Goal: Task Accomplishment & Management: Manage account settings

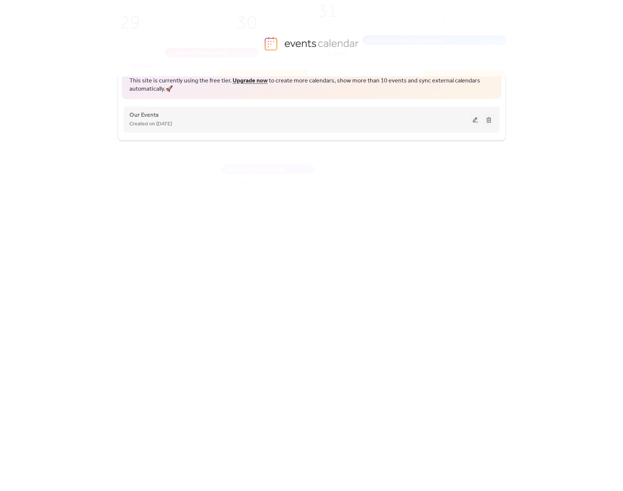
click at [410, 125] on div "Created on [DATE]" at bounding box center [299, 123] width 341 height 9
click at [139, 114] on span "Our Events" at bounding box center [143, 115] width 29 height 9
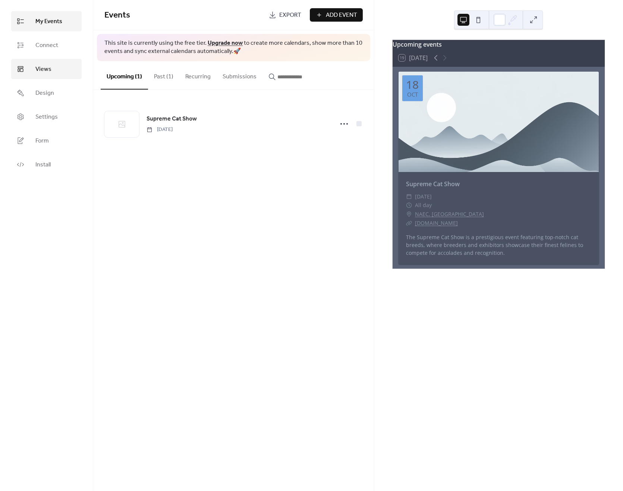
click at [54, 64] on link "Views" at bounding box center [46, 69] width 71 height 20
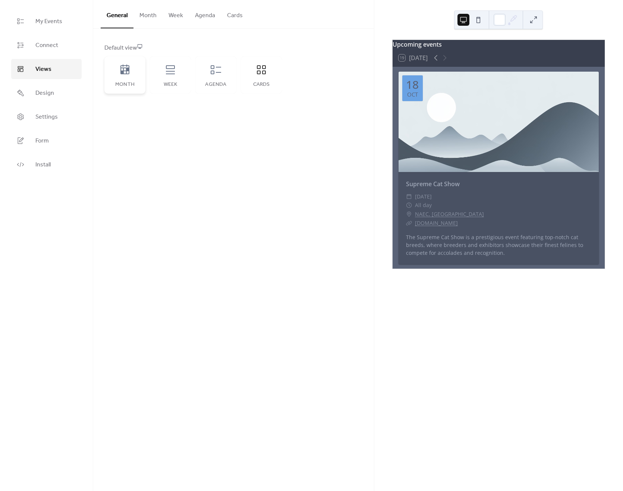
click at [123, 75] on icon at bounding box center [125, 70] width 12 height 12
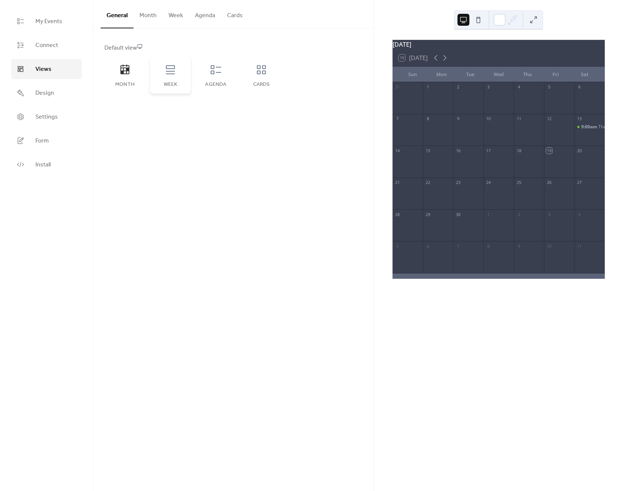
click at [169, 75] on icon at bounding box center [171, 70] width 12 height 12
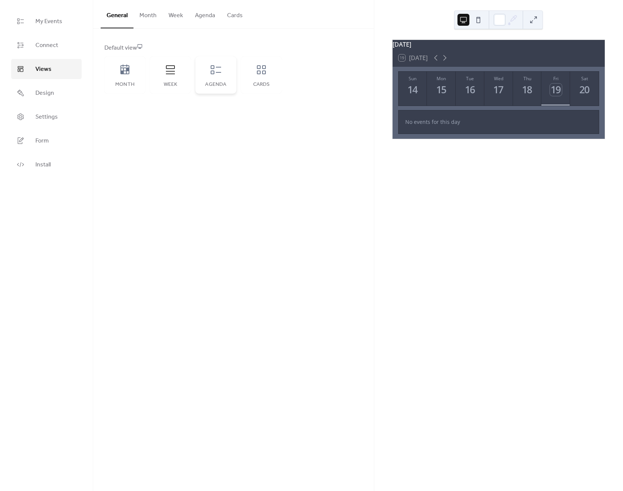
click at [221, 72] on icon at bounding box center [216, 69] width 10 height 9
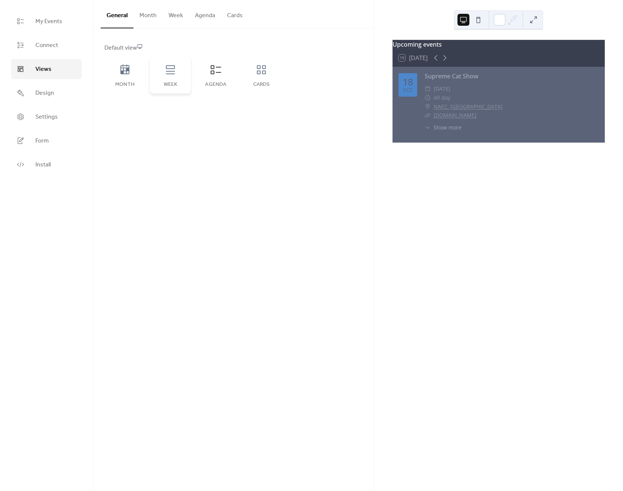
click at [175, 76] on div "Week" at bounding box center [170, 74] width 41 height 37
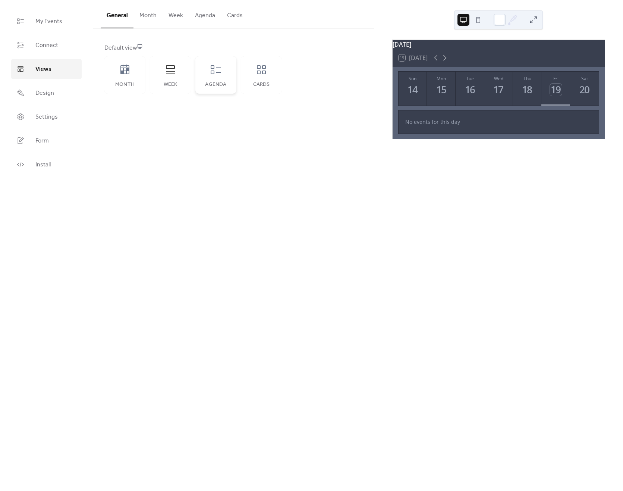
click at [225, 76] on div "Agenda" at bounding box center [216, 74] width 41 height 37
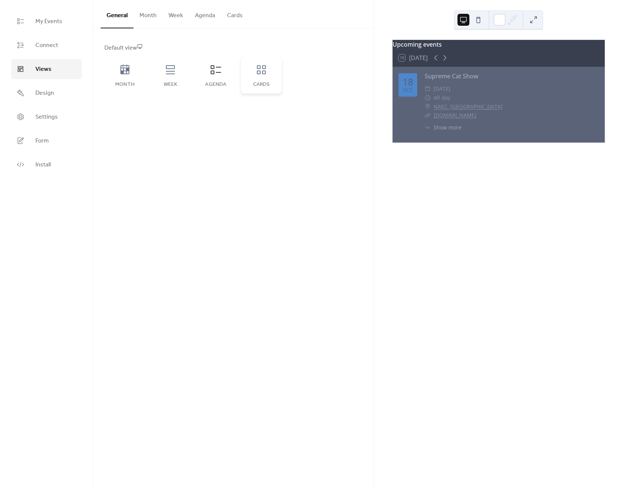
click at [265, 81] on div "Cards" at bounding box center [261, 74] width 41 height 37
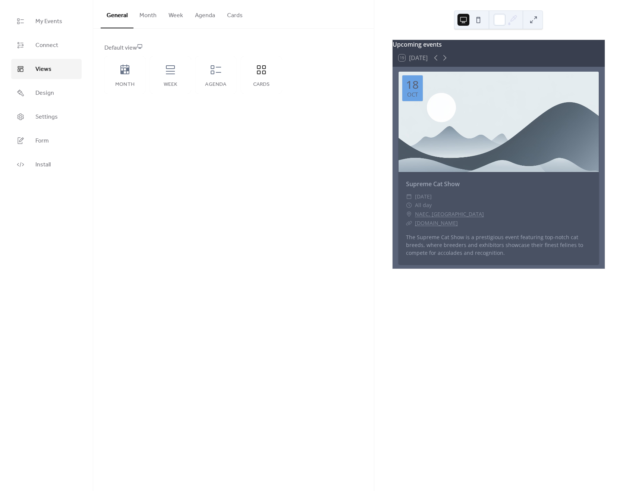
click at [457, 112] on div at bounding box center [499, 122] width 200 height 100
click at [484, 131] on div at bounding box center [499, 122] width 200 height 100
click at [43, 28] on link "My Events" at bounding box center [46, 21] width 71 height 20
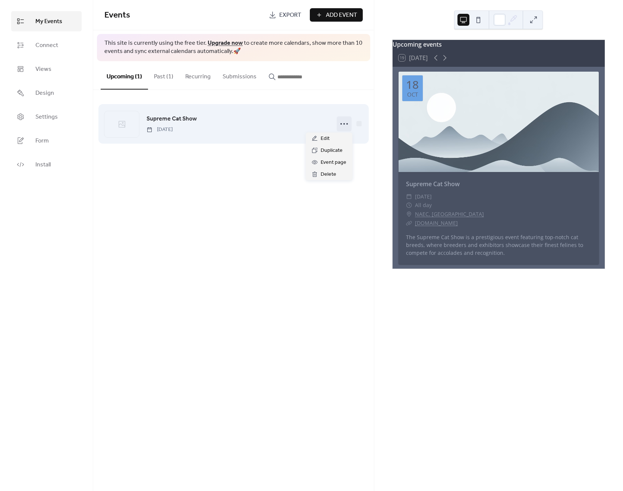
click at [343, 124] on icon at bounding box center [344, 124] width 12 height 12
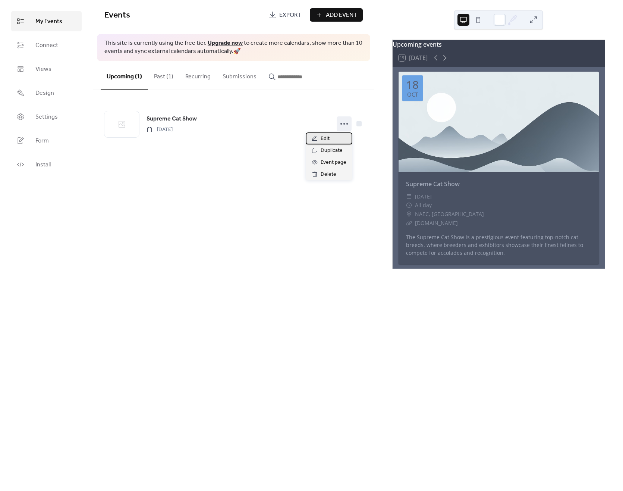
click at [325, 136] on span "Edit" at bounding box center [325, 138] width 9 height 9
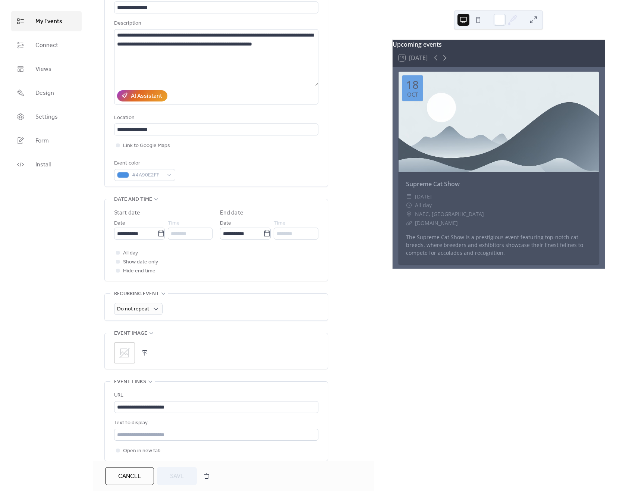
scroll to position [83, 0]
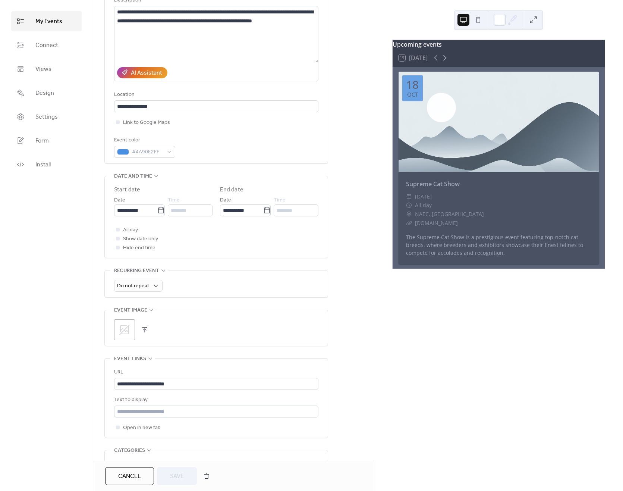
click at [127, 332] on icon at bounding box center [125, 330] width 12 height 12
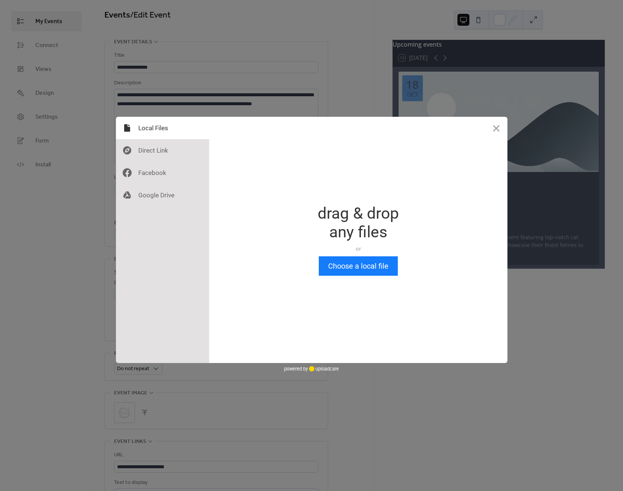
scroll to position [0, 0]
click at [152, 151] on div at bounding box center [162, 150] width 93 height 22
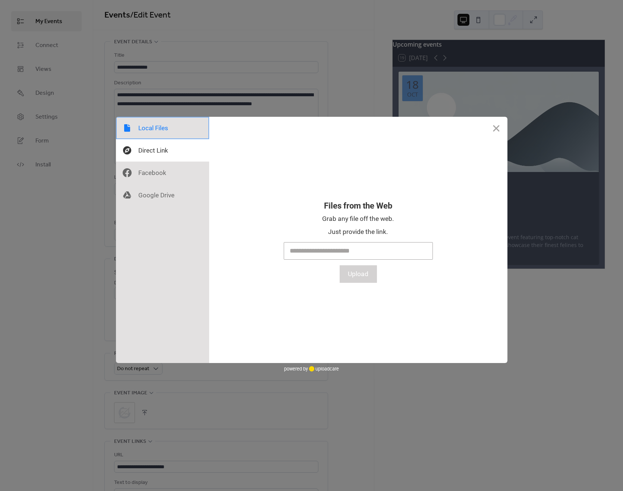
click at [154, 131] on div at bounding box center [162, 128] width 93 height 22
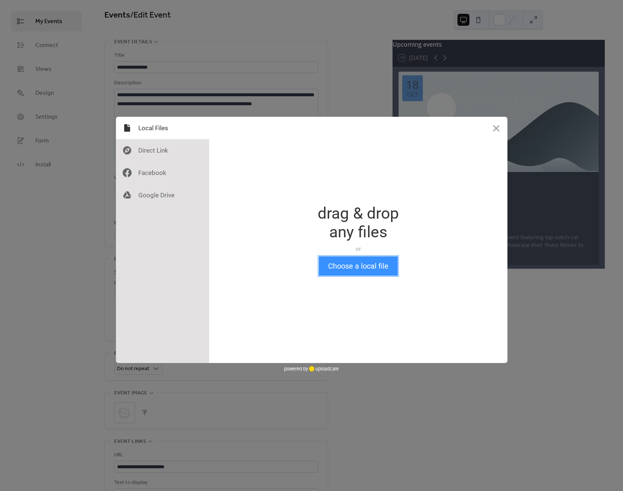
click at [344, 269] on button "Choose a local file" at bounding box center [358, 265] width 79 height 19
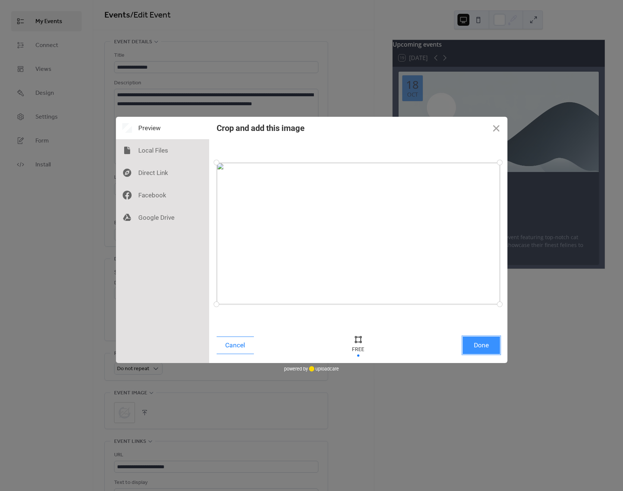
click at [487, 350] on button "Done" at bounding box center [481, 346] width 37 height 18
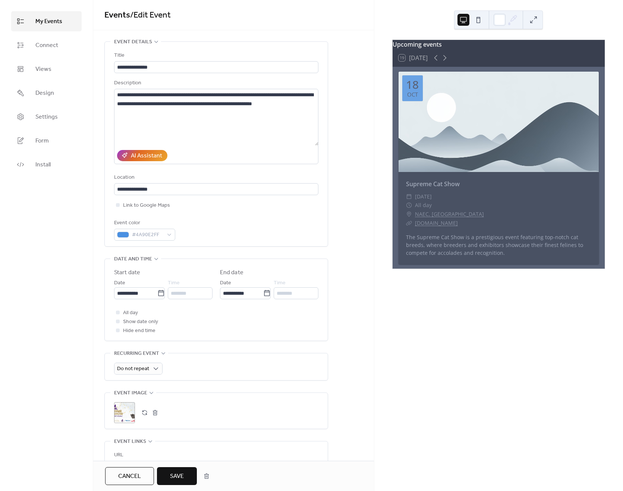
click at [181, 478] on span "Save" at bounding box center [177, 476] width 14 height 9
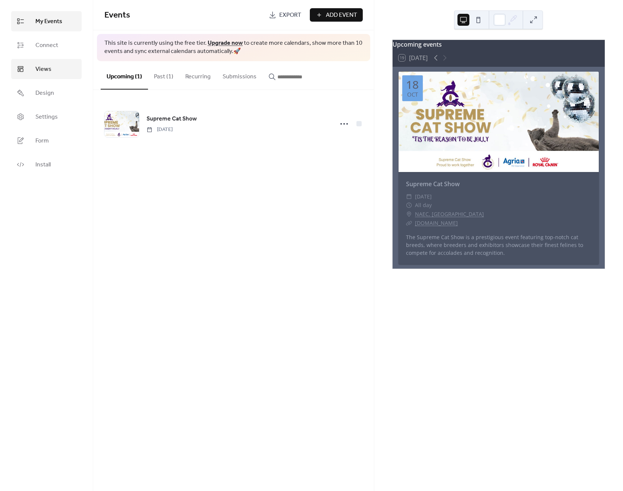
click at [57, 68] on link "Views" at bounding box center [46, 69] width 71 height 20
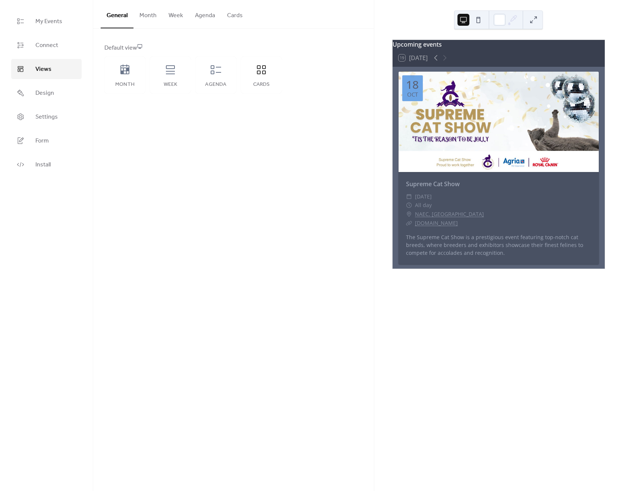
click at [198, 16] on button "Agenda" at bounding box center [205, 14] width 32 height 28
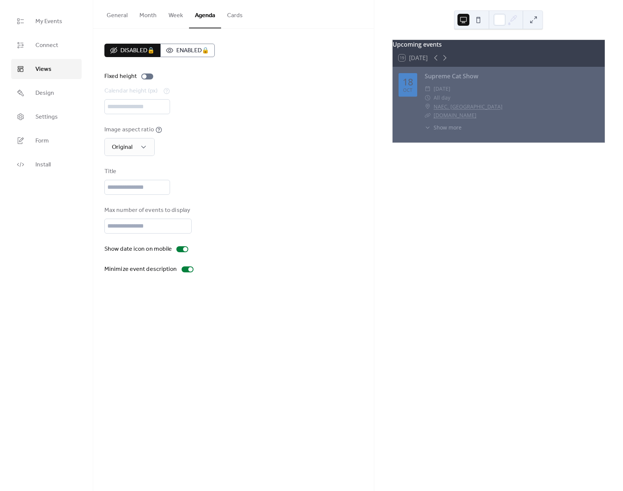
click at [106, 20] on button "General" at bounding box center [117, 14] width 33 height 28
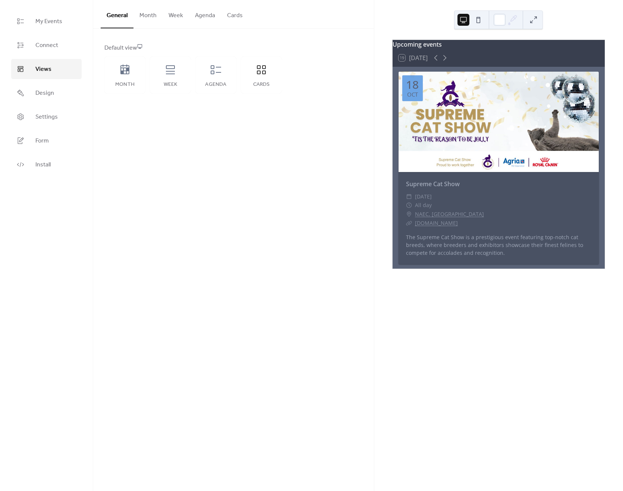
click at [198, 18] on button "Agenda" at bounding box center [205, 14] width 32 height 28
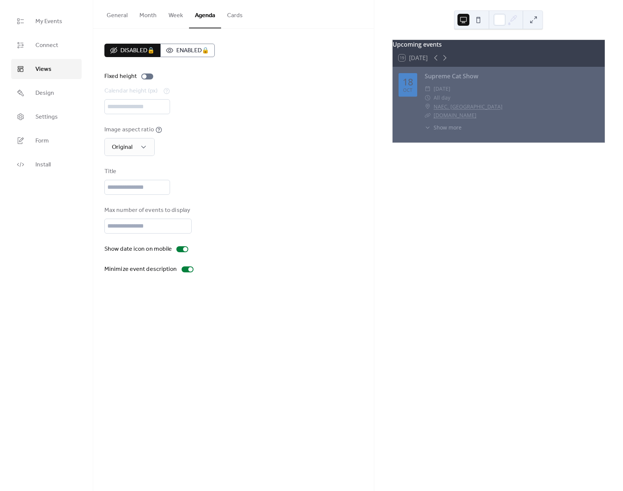
click at [236, 15] on button "Cards" at bounding box center [235, 14] width 28 height 28
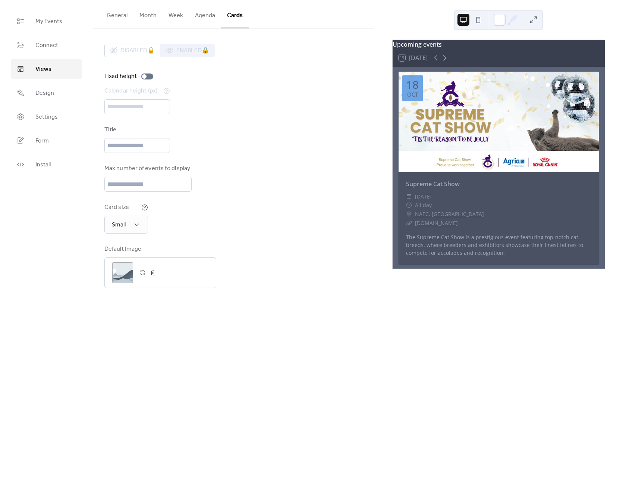
click at [203, 17] on button "Agenda" at bounding box center [205, 14] width 32 height 28
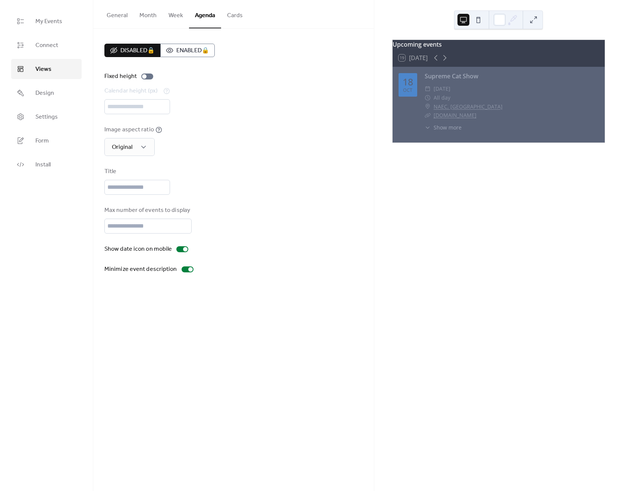
click at [174, 19] on button "Week" at bounding box center [176, 14] width 26 height 28
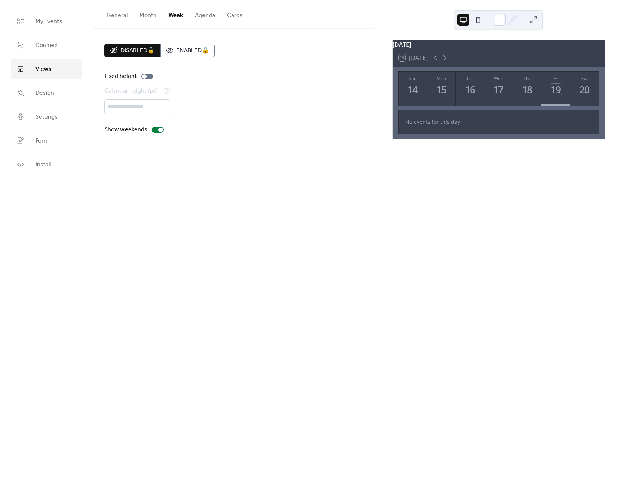
click at [141, 22] on button "Month" at bounding box center [148, 14] width 29 height 28
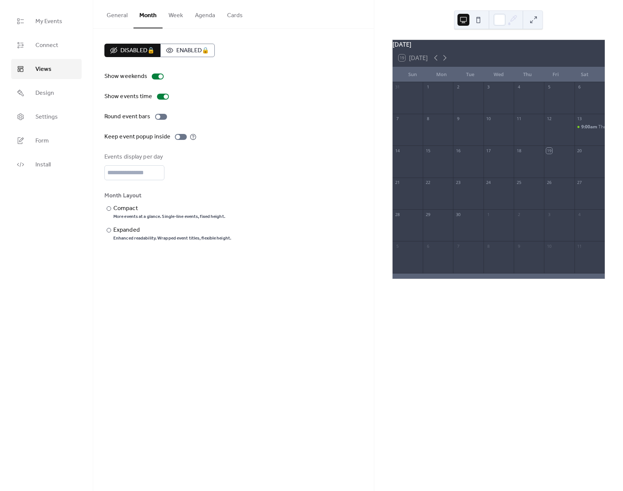
click at [120, 20] on button "General" at bounding box center [117, 14] width 33 height 28
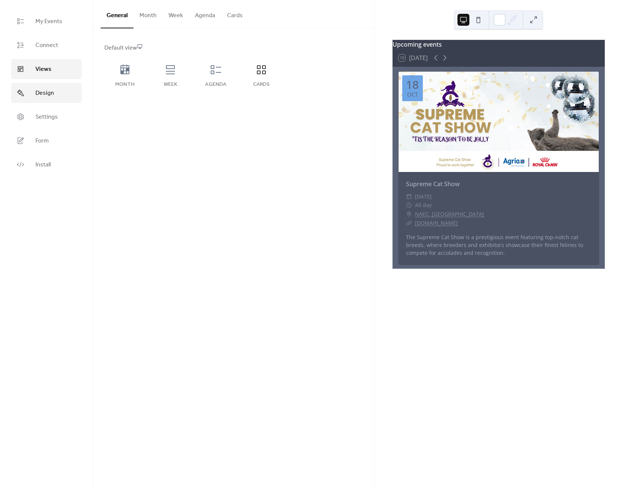
click at [46, 98] on span "Design" at bounding box center [44, 93] width 19 height 9
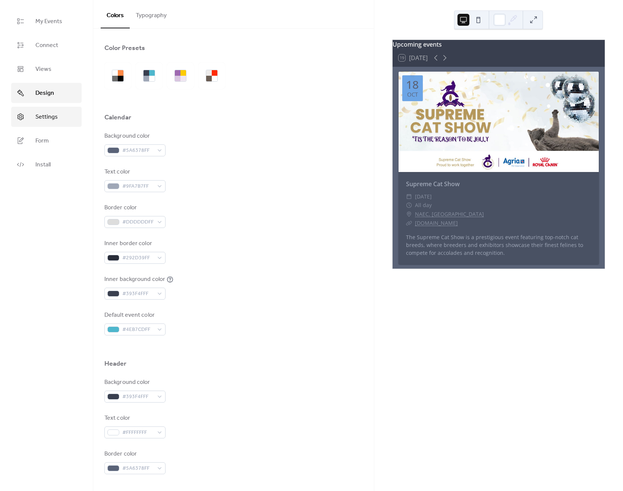
click at [45, 118] on span "Settings" at bounding box center [46, 117] width 22 height 9
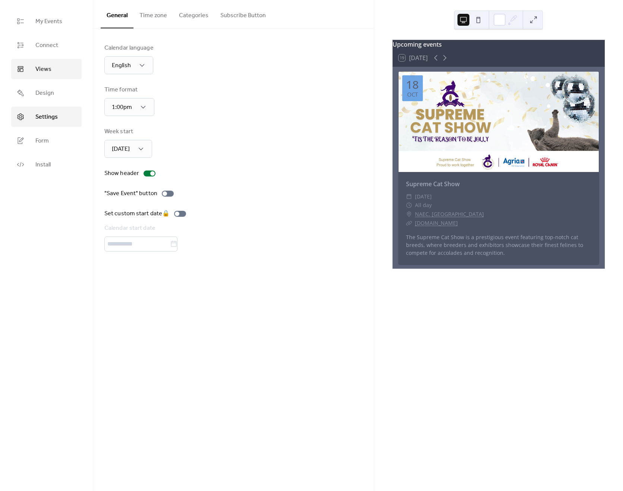
click at [48, 67] on span "Views" at bounding box center [43, 69] width 16 height 9
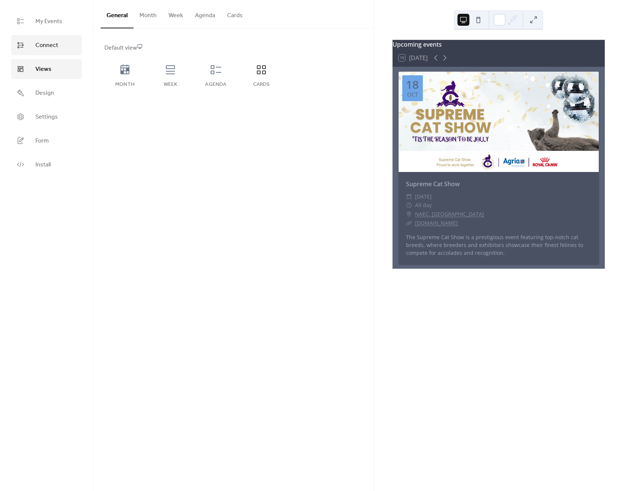
click at [48, 44] on span "Connect" at bounding box center [46, 45] width 23 height 9
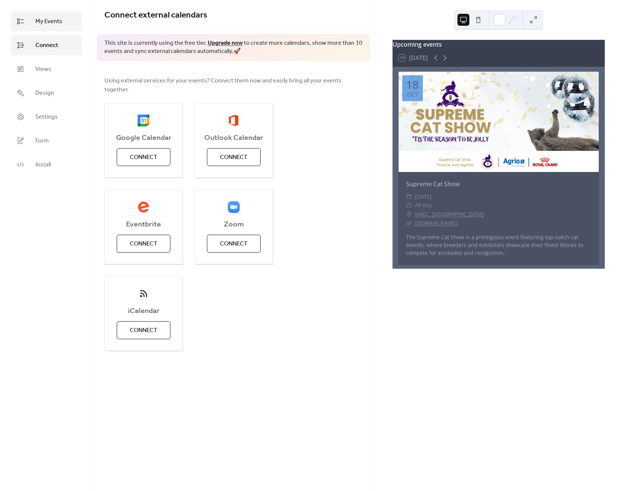
click at [51, 26] on span "My Events" at bounding box center [48, 21] width 27 height 9
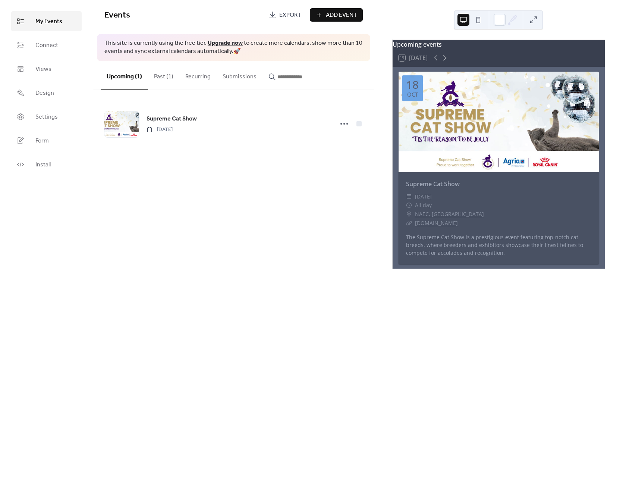
click at [171, 77] on button "Past (1)" at bounding box center [163, 75] width 31 height 28
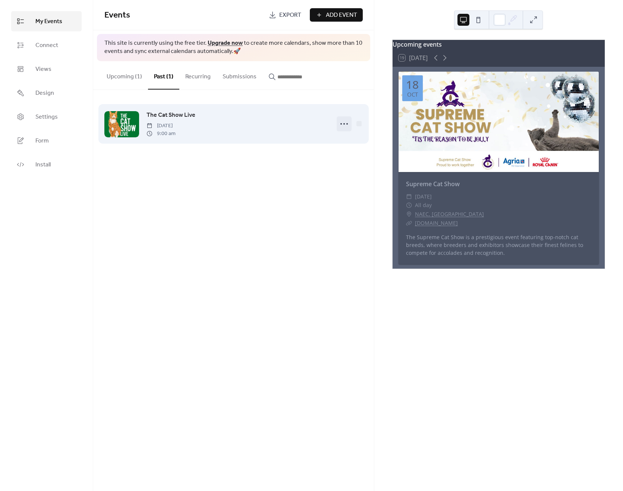
click at [346, 124] on icon at bounding box center [344, 124] width 12 height 12
click at [344, 122] on icon at bounding box center [344, 124] width 12 height 12
click at [181, 111] on span "The Cat Show Live" at bounding box center [171, 115] width 49 height 9
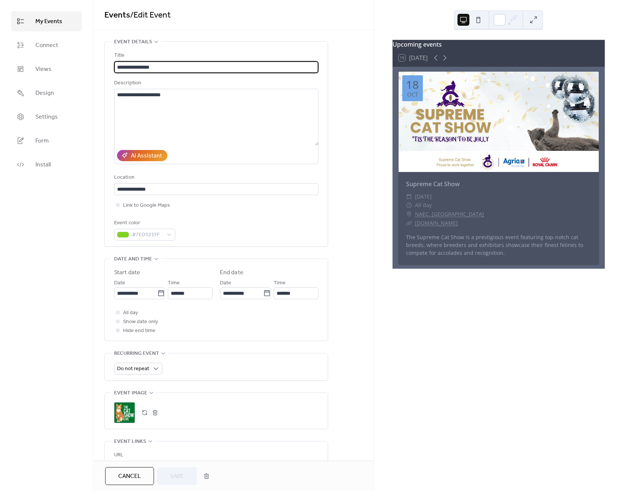
click at [37, 22] on span "My Events" at bounding box center [48, 21] width 27 height 9
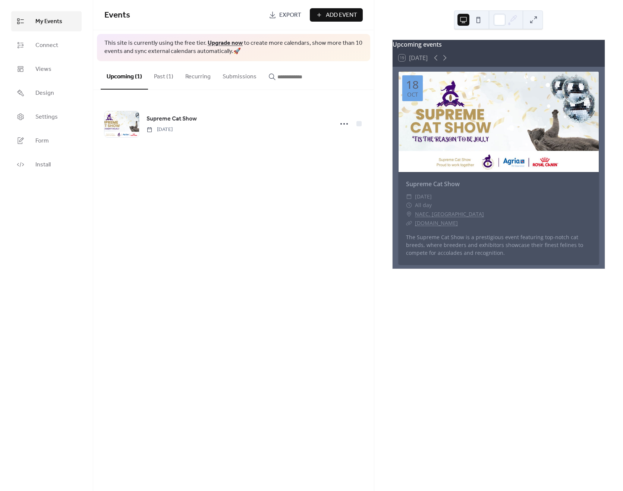
click at [169, 75] on button "Past (1)" at bounding box center [163, 75] width 31 height 28
click at [194, 75] on button "Recurring" at bounding box center [197, 75] width 37 height 28
click at [122, 75] on button "Upcoming (1)" at bounding box center [124, 75] width 47 height 28
click at [48, 48] on span "Connect" at bounding box center [46, 45] width 23 height 9
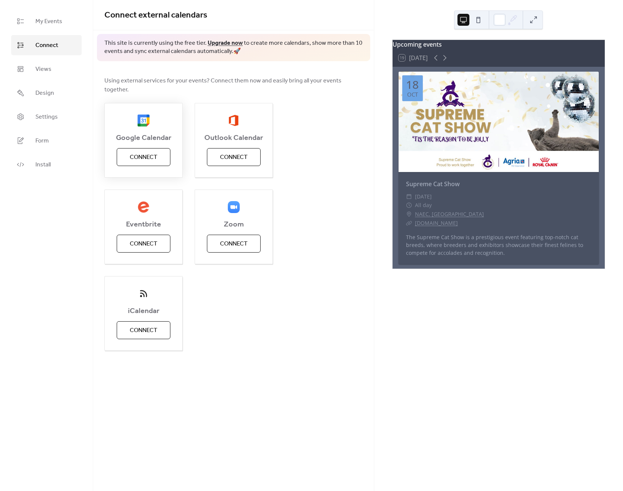
click at [160, 151] on button "Connect" at bounding box center [144, 157] width 54 height 18
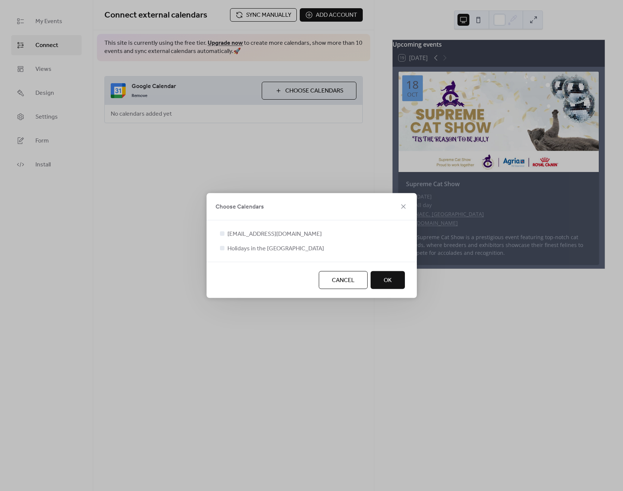
click at [393, 283] on button "OK" at bounding box center [388, 280] width 34 height 18
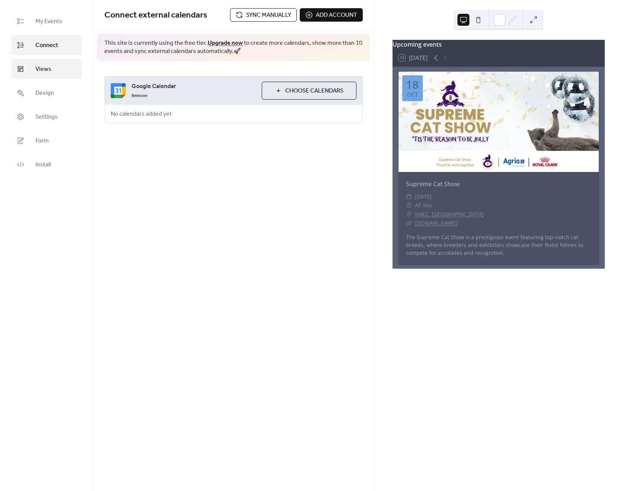
click at [41, 65] on span "Views" at bounding box center [43, 69] width 16 height 9
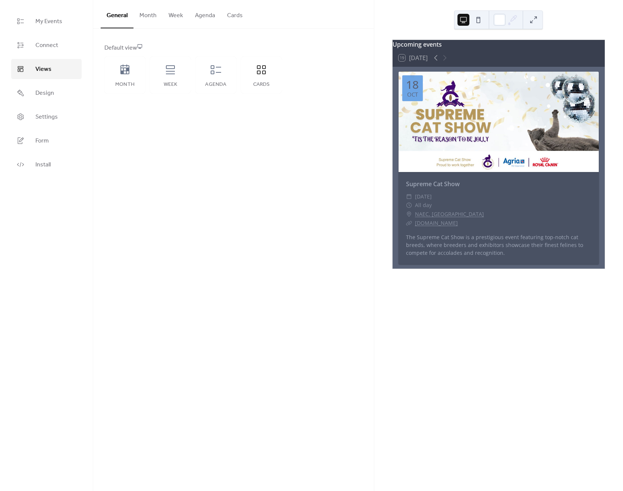
click at [146, 15] on button "Month" at bounding box center [148, 14] width 29 height 28
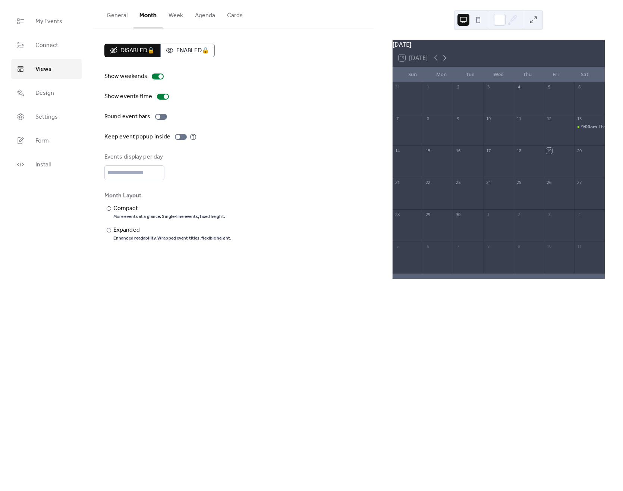
click at [175, 15] on button "Week" at bounding box center [176, 14] width 26 height 28
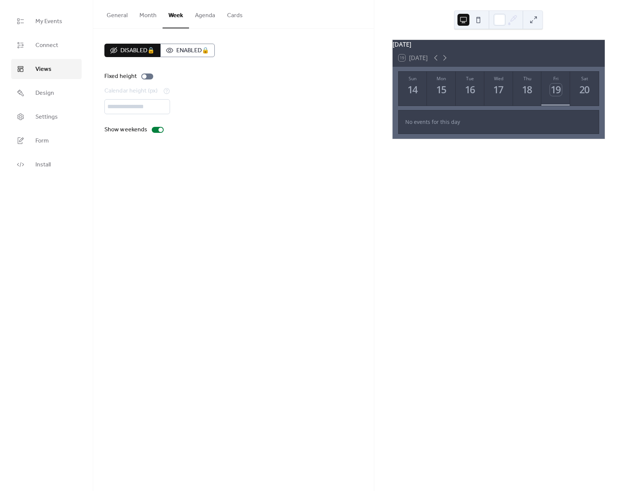
click at [124, 19] on button "General" at bounding box center [117, 14] width 33 height 28
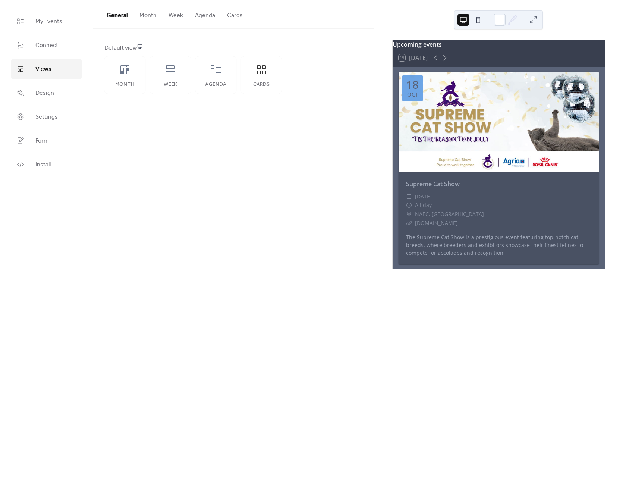
click at [147, 15] on button "Month" at bounding box center [148, 14] width 29 height 28
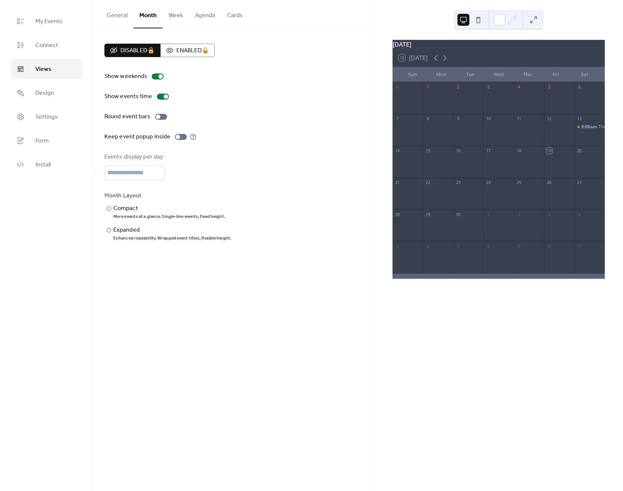
click at [88, 14] on div "My Events Connect Views Design Settings Form Install" at bounding box center [46, 245] width 93 height 491
click at [94, 15] on div "My Events Connect Views Design Settings Form Install Views General Month Week A…" at bounding box center [311, 245] width 623 height 491
click at [110, 16] on button "General" at bounding box center [117, 14] width 33 height 28
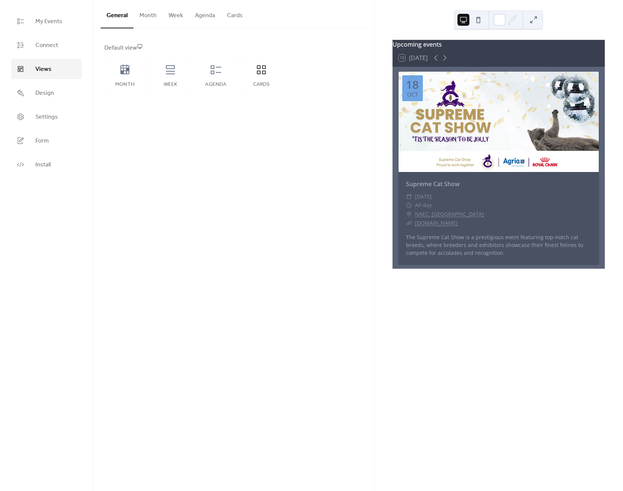
click at [104, 167] on div "General Month Week Agenda Cards Default view Month Week Agenda Cards Disabled 🔒…" at bounding box center [233, 245] width 281 height 491
click at [33, 93] on link "Design" at bounding box center [46, 93] width 71 height 20
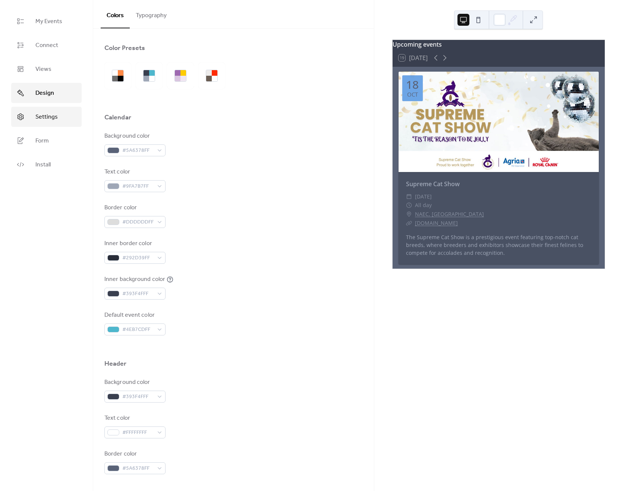
click at [54, 113] on span "Settings" at bounding box center [46, 117] width 22 height 9
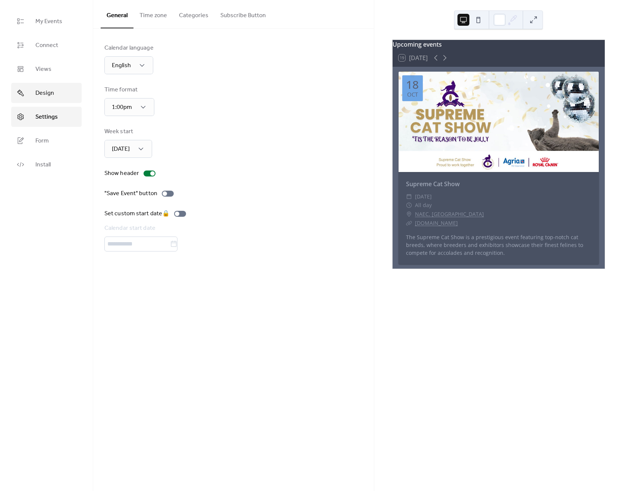
click at [49, 89] on span "Design" at bounding box center [44, 93] width 19 height 9
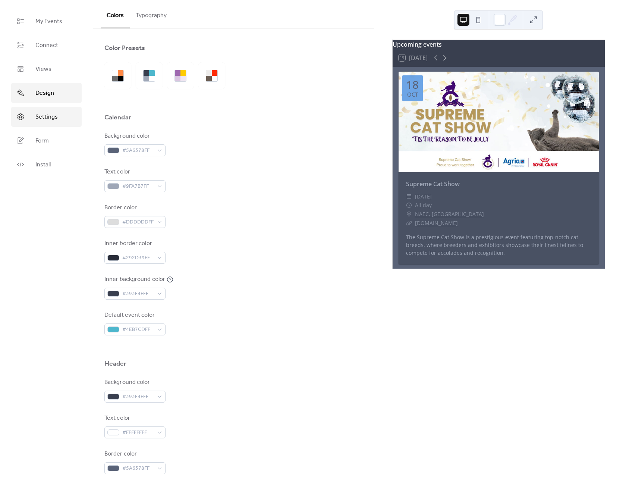
click at [46, 109] on link "Settings" at bounding box center [46, 117] width 71 height 20
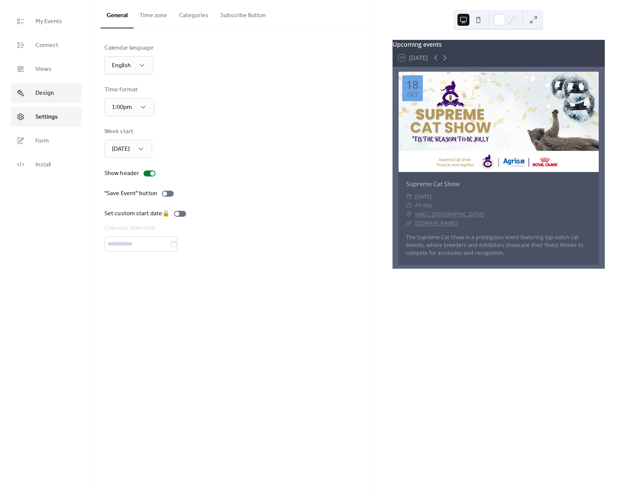
click at [47, 95] on span "Design" at bounding box center [44, 93] width 19 height 9
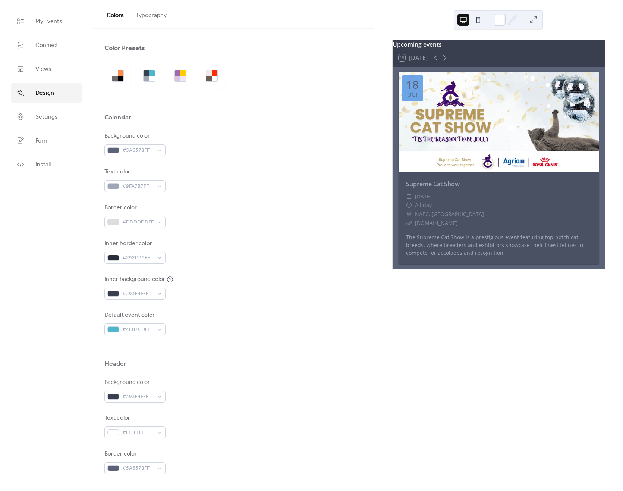
click at [478, 19] on button at bounding box center [479, 20] width 12 height 12
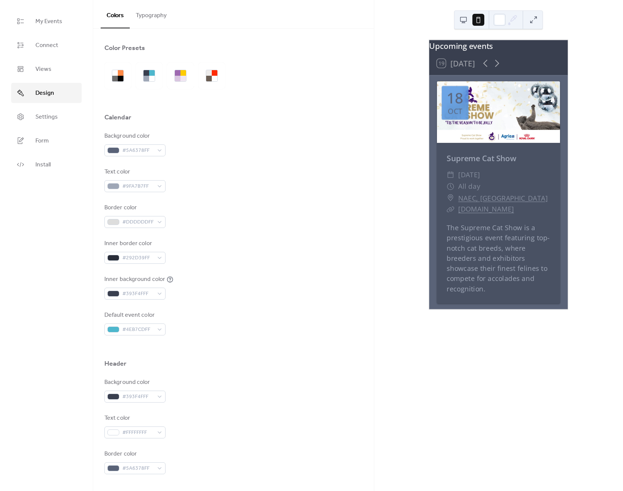
click at [460, 19] on button at bounding box center [464, 20] width 12 height 12
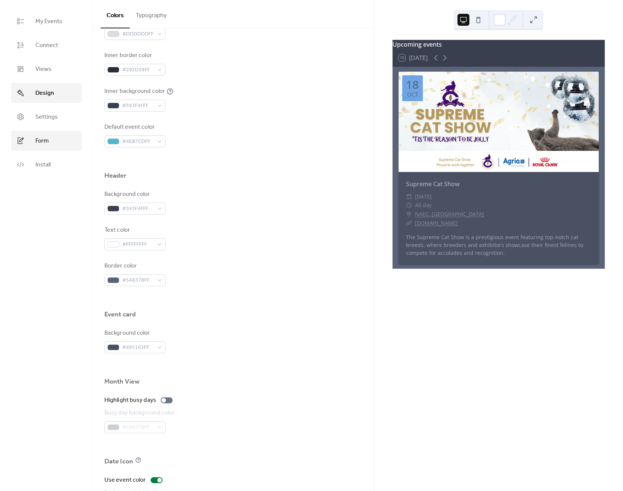
scroll to position [135, 0]
